Goal: Obtain resource: Download file/media

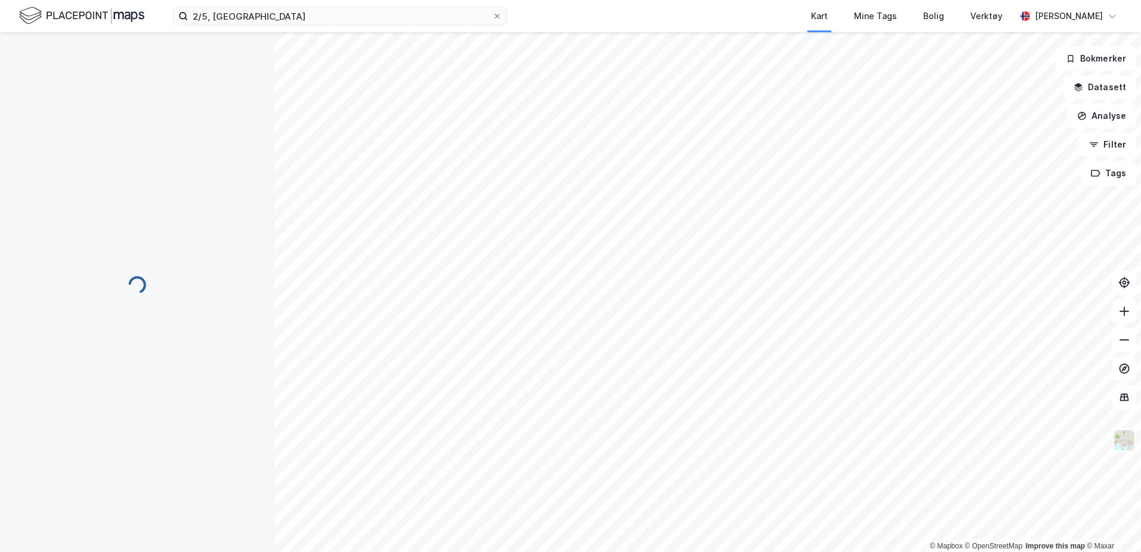
scroll to position [10, 0]
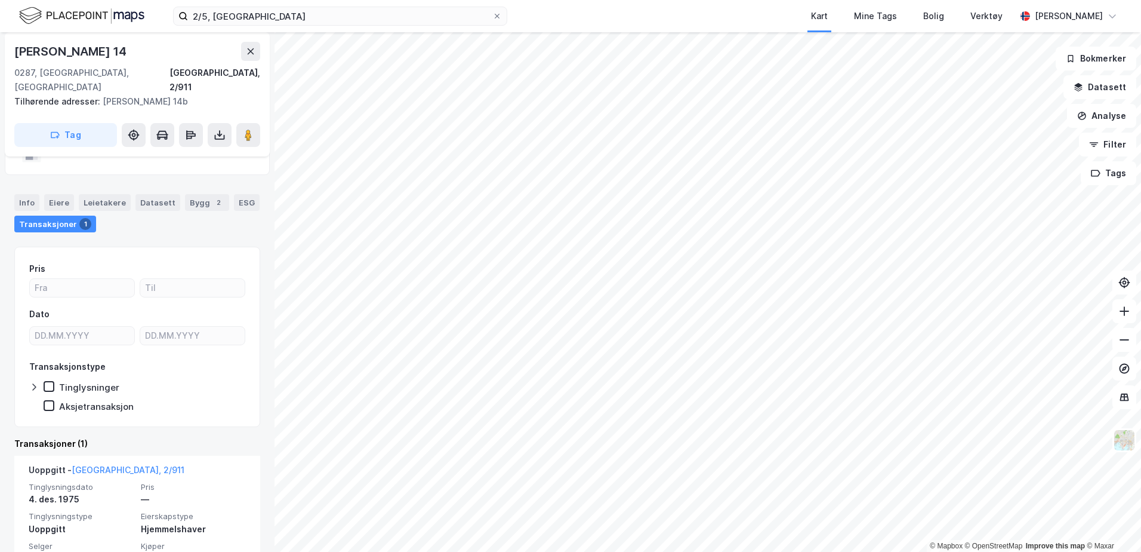
scroll to position [85, 0]
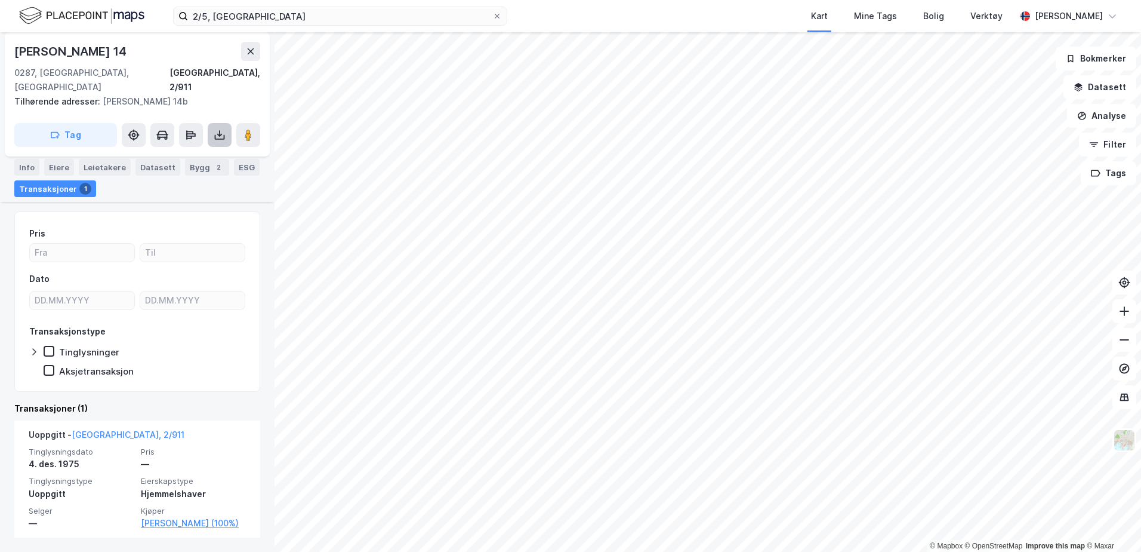
click at [222, 129] on icon at bounding box center [220, 135] width 12 height 12
click at [195, 154] on div "Last ned grunnbok" at bounding box center [160, 159] width 69 height 10
click at [155, 154] on div "Last ned grunnbok" at bounding box center [160, 159] width 69 height 10
click at [168, 154] on div "Last ned grunnbok" at bounding box center [160, 159] width 69 height 10
click at [148, 154] on div "Last ned grunnbok" at bounding box center [160, 159] width 69 height 10
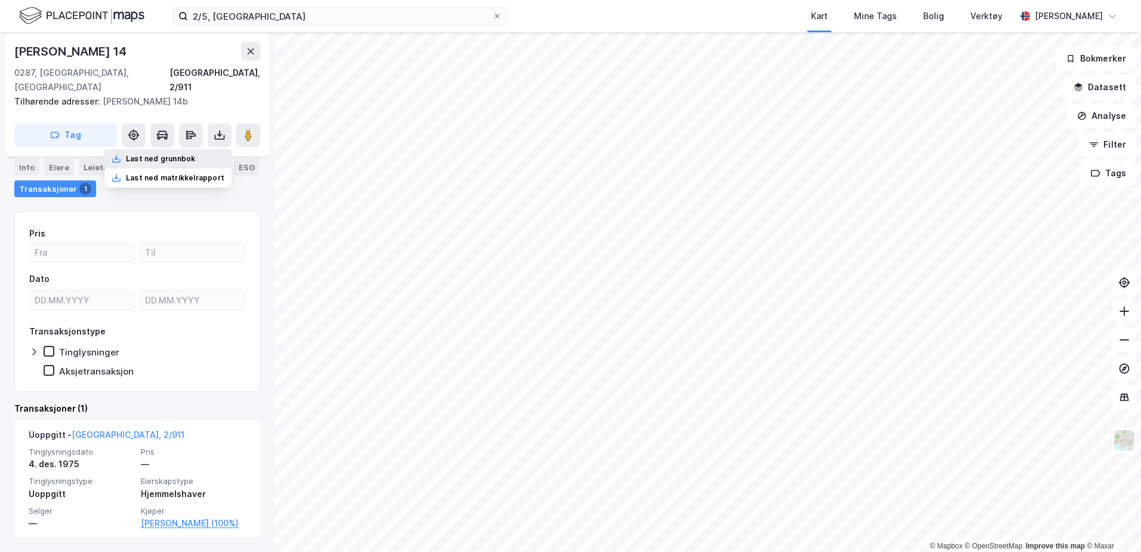
scroll to position [26, 0]
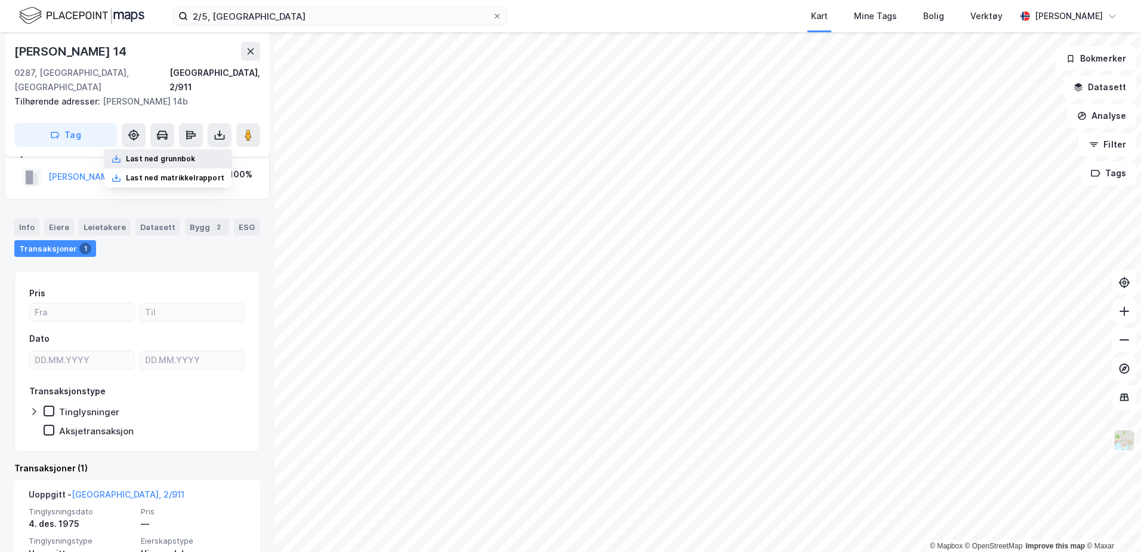
click at [153, 154] on div "Last ned grunnbok" at bounding box center [160, 159] width 69 height 10
drag, startPoint x: 129, startPoint y: 143, endPoint x: 99, endPoint y: 184, distance: 51.3
click at [98, 185] on div "Bygdøy [STREET_ADDRESS], 2/911 Tilhørende adresser: Bygdøy [STREET_ADDRESS] Tag…" at bounding box center [137, 291] width 275 height 519
click at [221, 123] on button at bounding box center [220, 135] width 24 height 24
click at [147, 154] on div "Last ned grunnbok" at bounding box center [160, 159] width 69 height 10
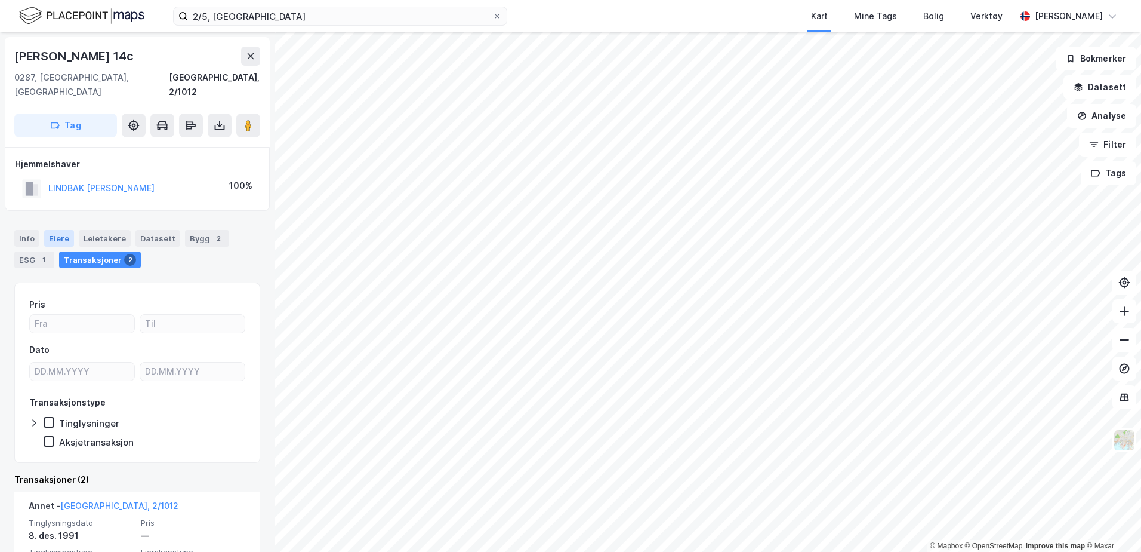
click at [63, 230] on div "Eiere" at bounding box center [59, 238] width 30 height 17
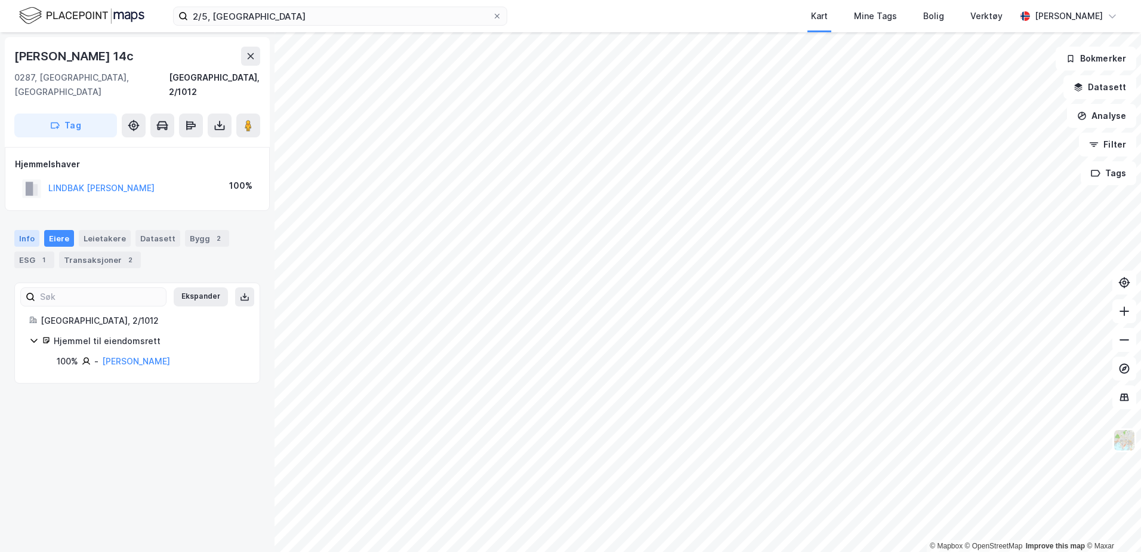
click at [23, 230] on div "Info" at bounding box center [26, 238] width 25 height 17
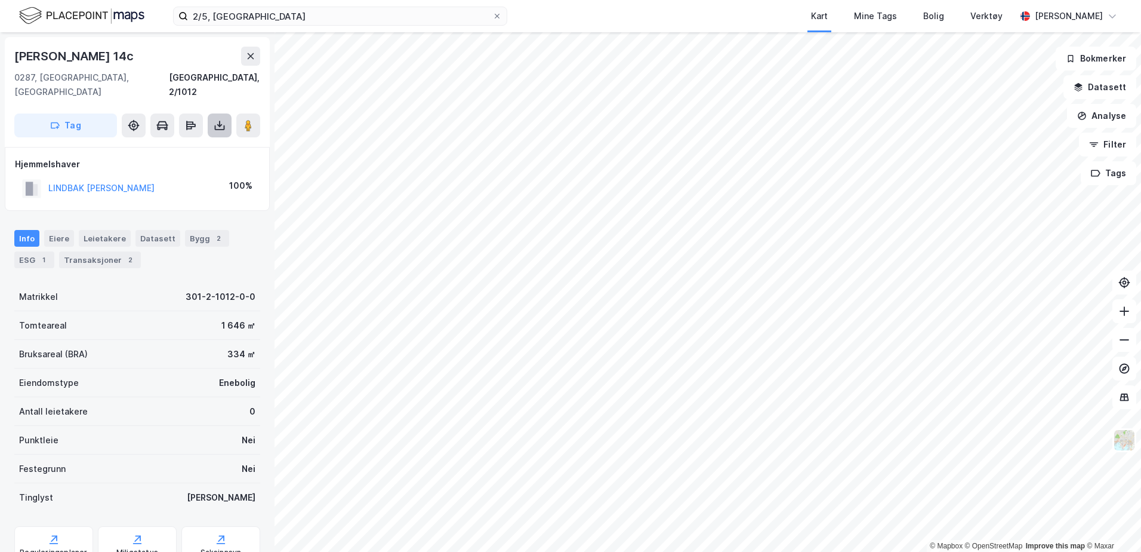
click at [215, 125] on icon at bounding box center [220, 127] width 10 height 5
click at [178, 144] on div "Last ned grunnbok" at bounding box center [160, 149] width 69 height 10
drag, startPoint x: 195, startPoint y: 133, endPoint x: 177, endPoint y: 133, distance: 18.5
drag, startPoint x: 177, startPoint y: 133, endPoint x: 146, endPoint y: 155, distance: 38.1
click at [146, 164] on div "Last ned matrikkelrapport" at bounding box center [175, 169] width 98 height 10
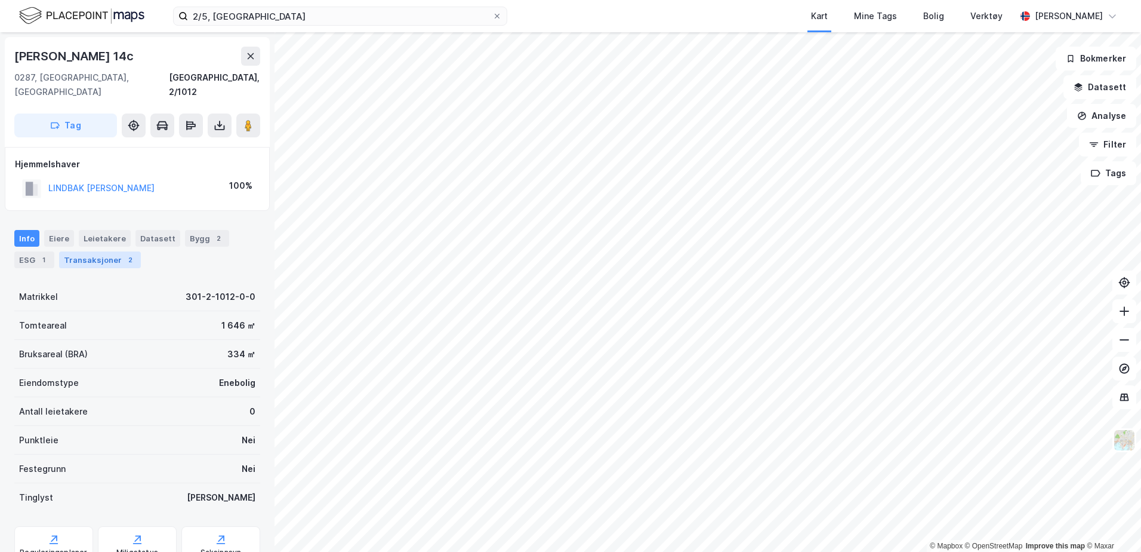
click at [99, 251] on div "Transaksjoner 2" at bounding box center [100, 259] width 82 height 17
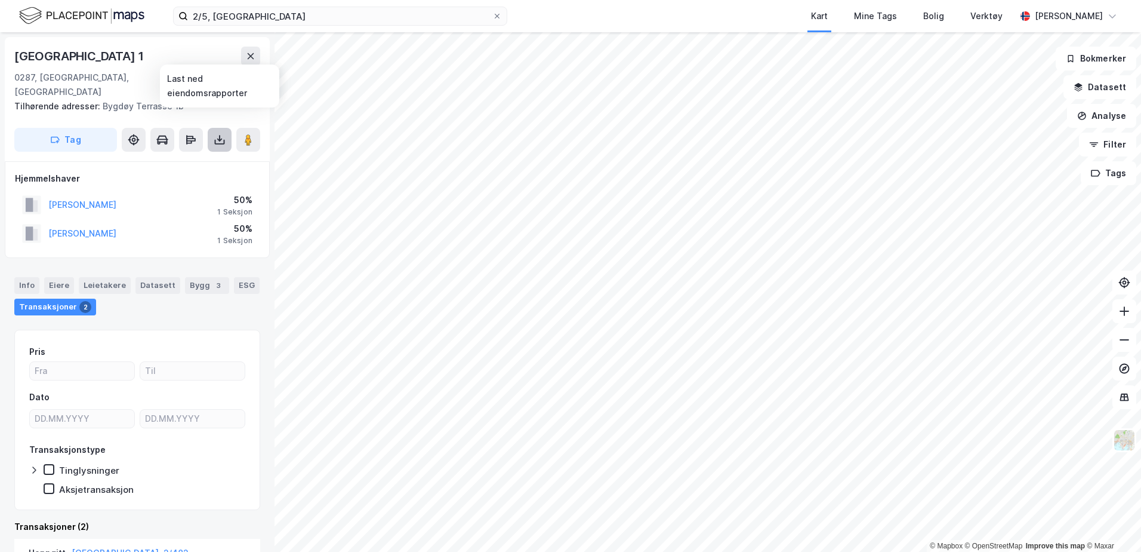
click at [222, 132] on button at bounding box center [220, 140] width 24 height 24
click at [195, 159] on div "Last ned grunnbok" at bounding box center [160, 164] width 69 height 10
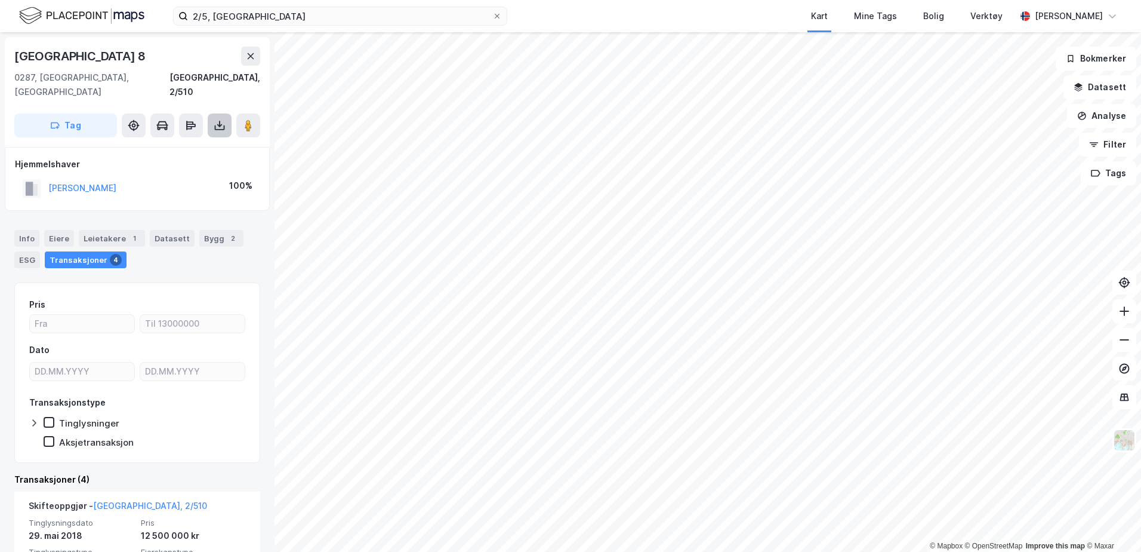
click at [219, 119] on icon at bounding box center [220, 125] width 12 height 12
click at [195, 144] on div "Last ned grunnbok" at bounding box center [160, 149] width 69 height 10
